Goal: Navigation & Orientation: Understand site structure

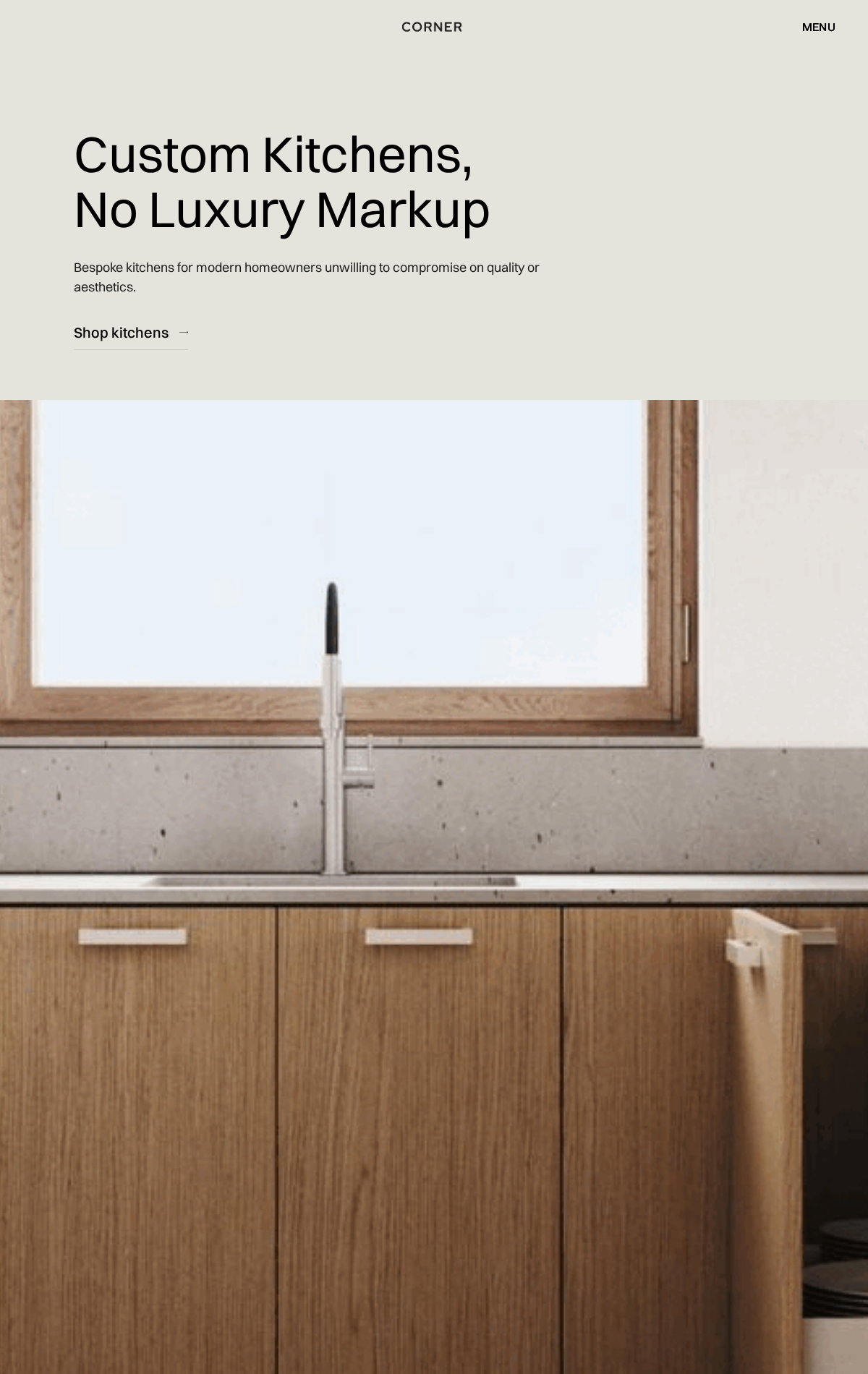
scroll to position [17662, 0]
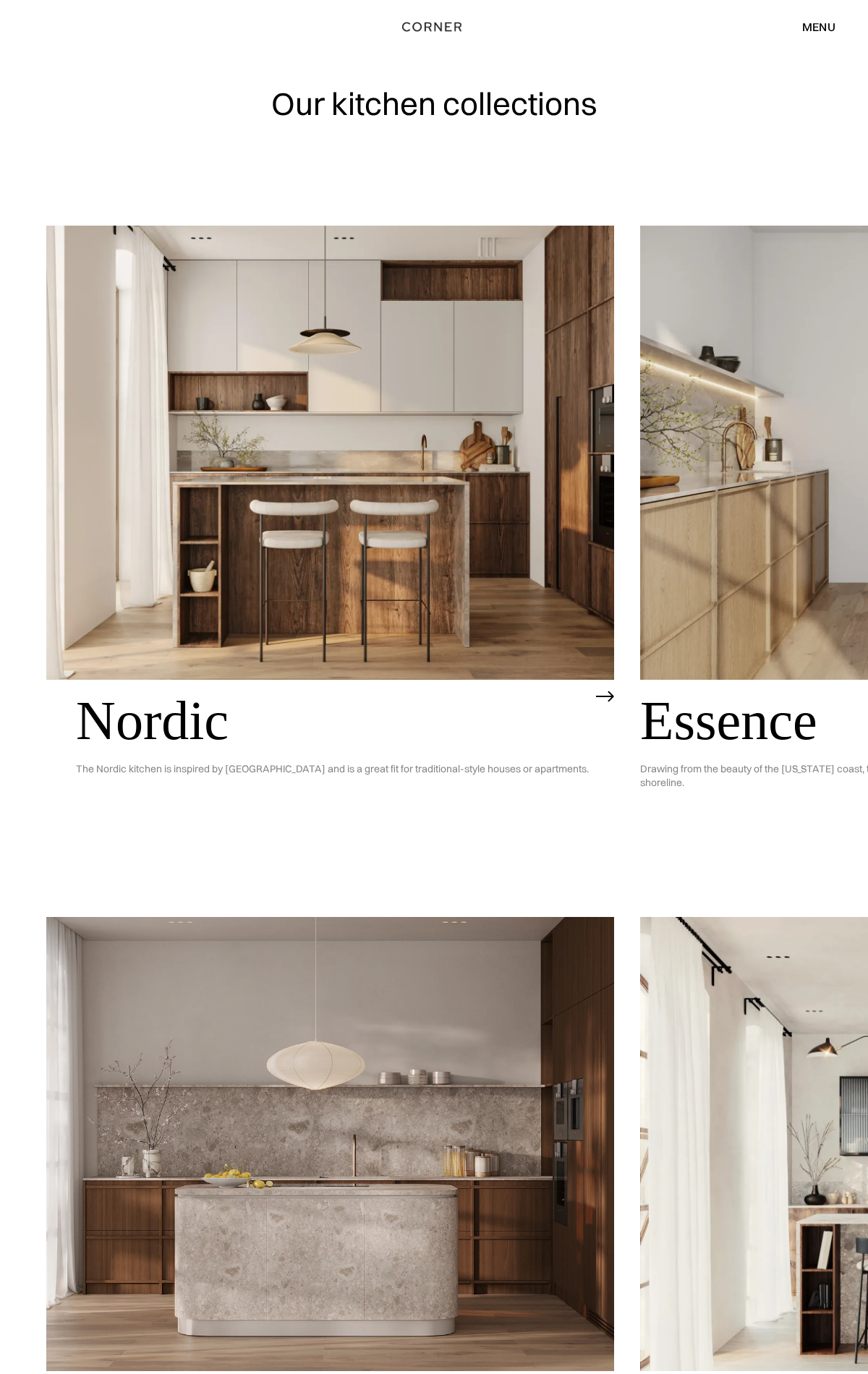
scroll to position [2847, 0]
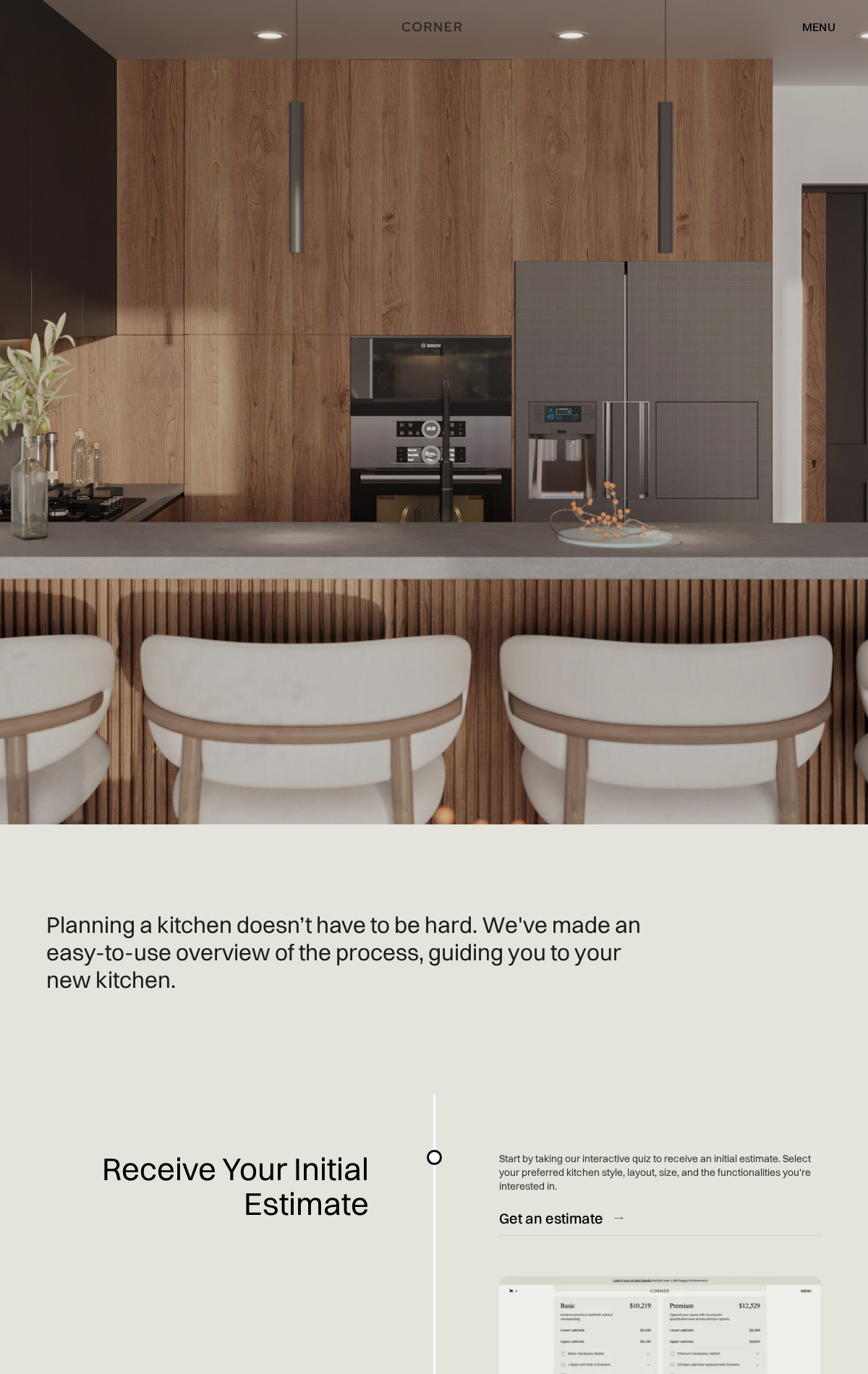
scroll to position [2763, 0]
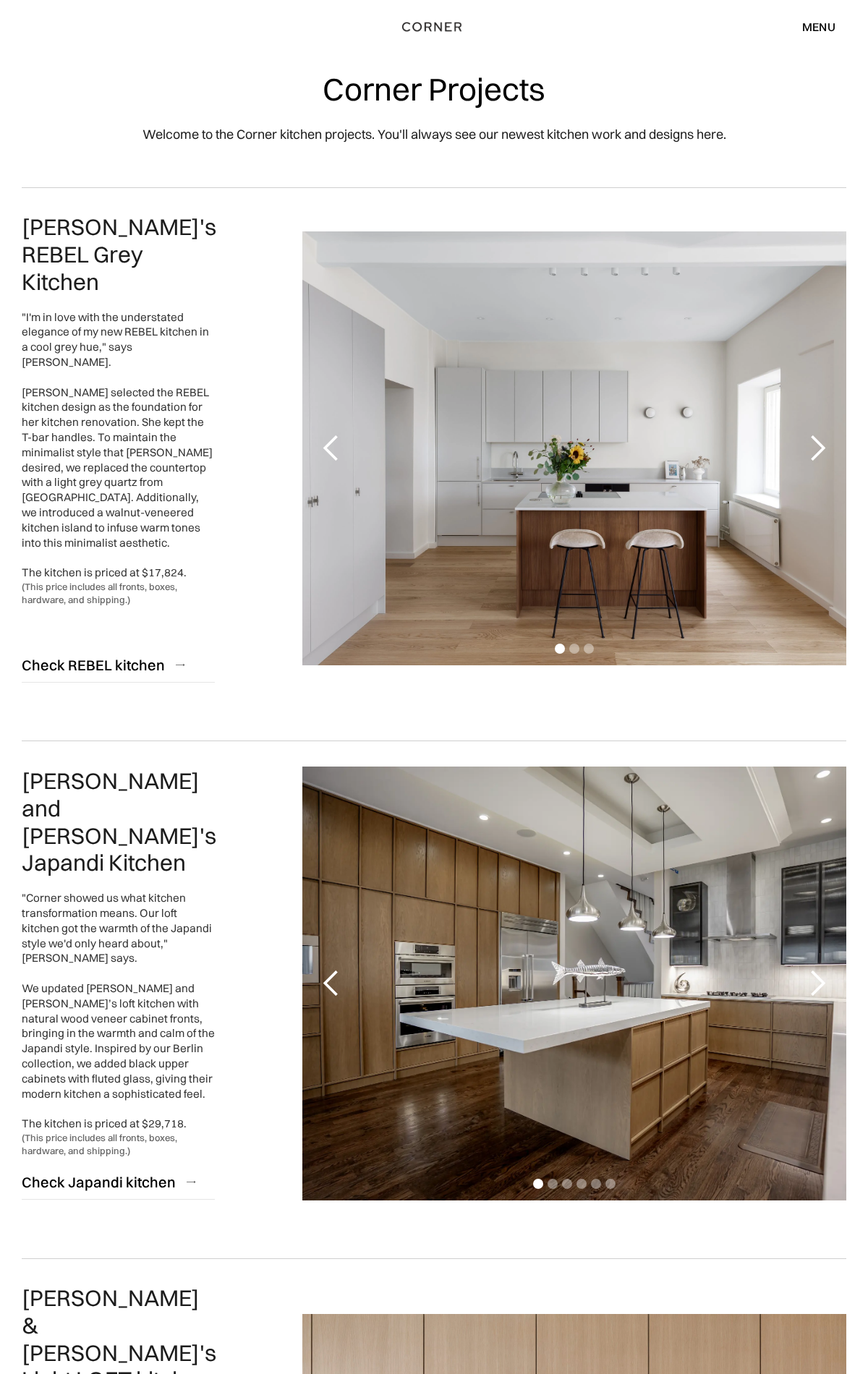
scroll to position [3066, 0]
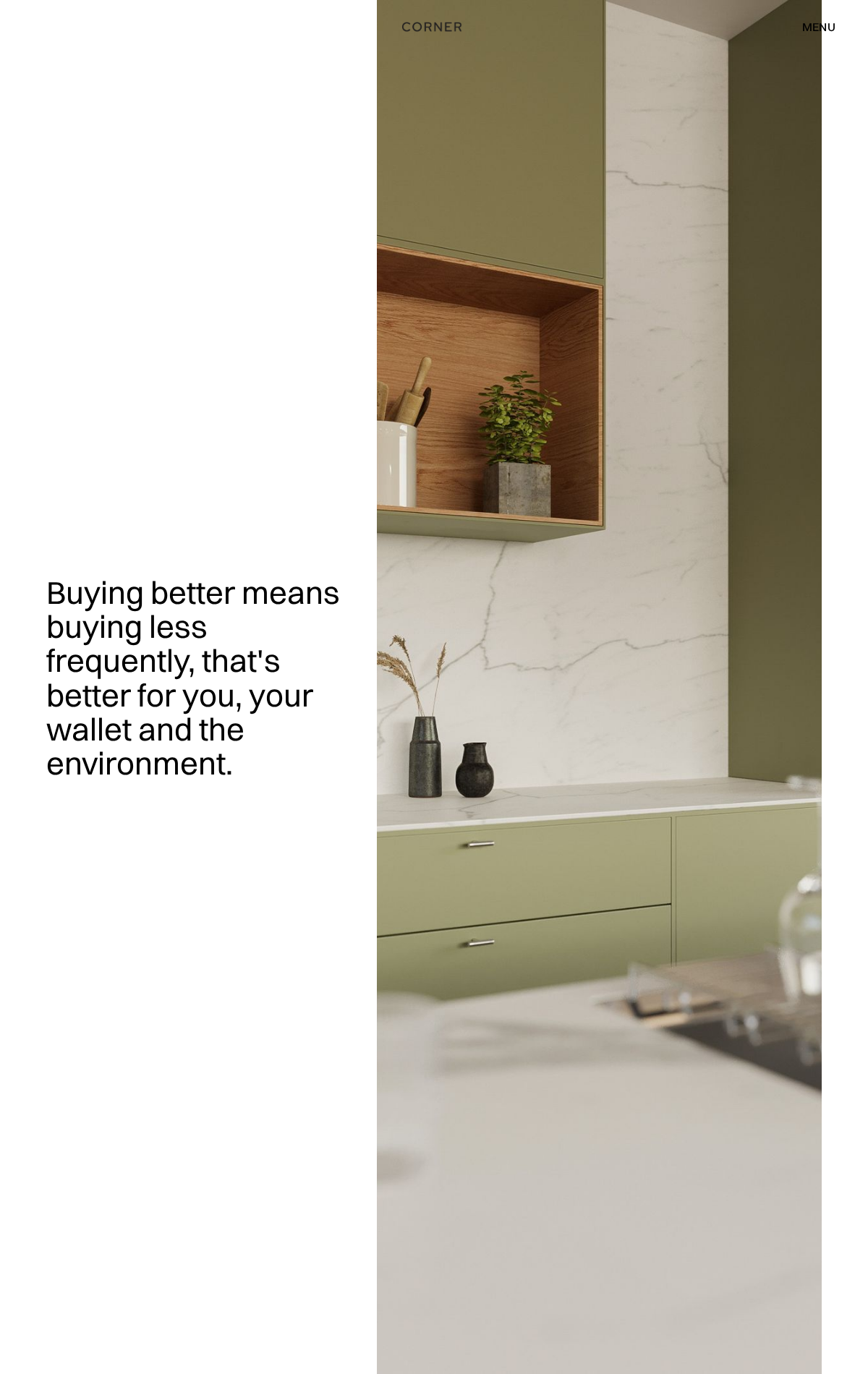
scroll to position [1925, 0]
